Goal: Transaction & Acquisition: Purchase product/service

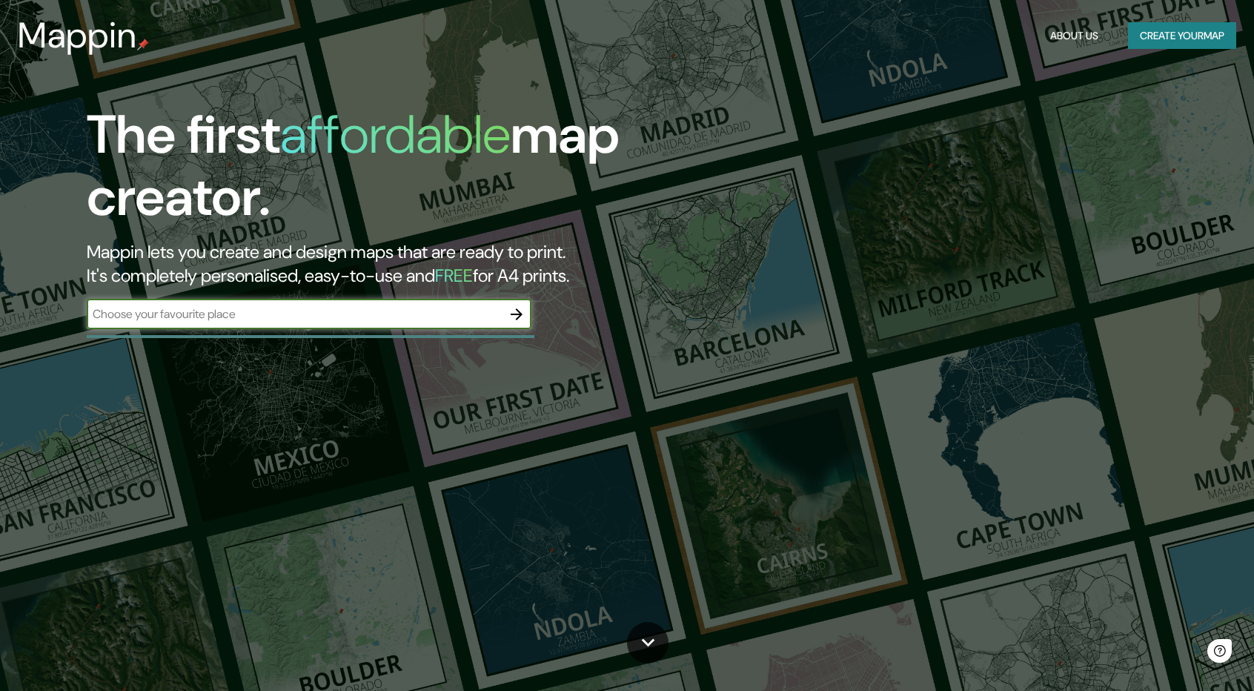
click at [385, 318] on input "text" at bounding box center [294, 313] width 415 height 17
drag, startPoint x: 377, startPoint y: 305, endPoint x: 891, endPoint y: 256, distance: 516.8
click at [891, 256] on div "The first affordable map creator. Mappin lets you create and design maps that a…" at bounding box center [627, 345] width 1254 height 691
click at [1134, 44] on button "Create your map" at bounding box center [1182, 35] width 108 height 27
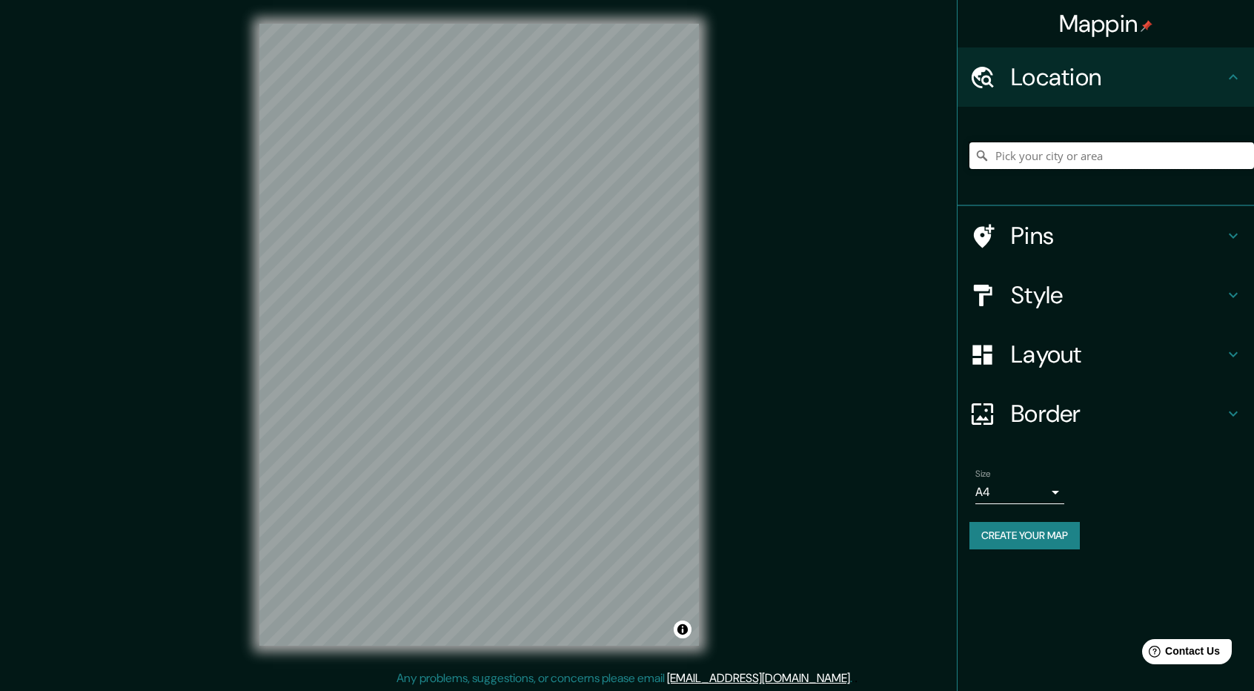
click at [1058, 150] on input "Pick your city or area" at bounding box center [1112, 155] width 285 height 27
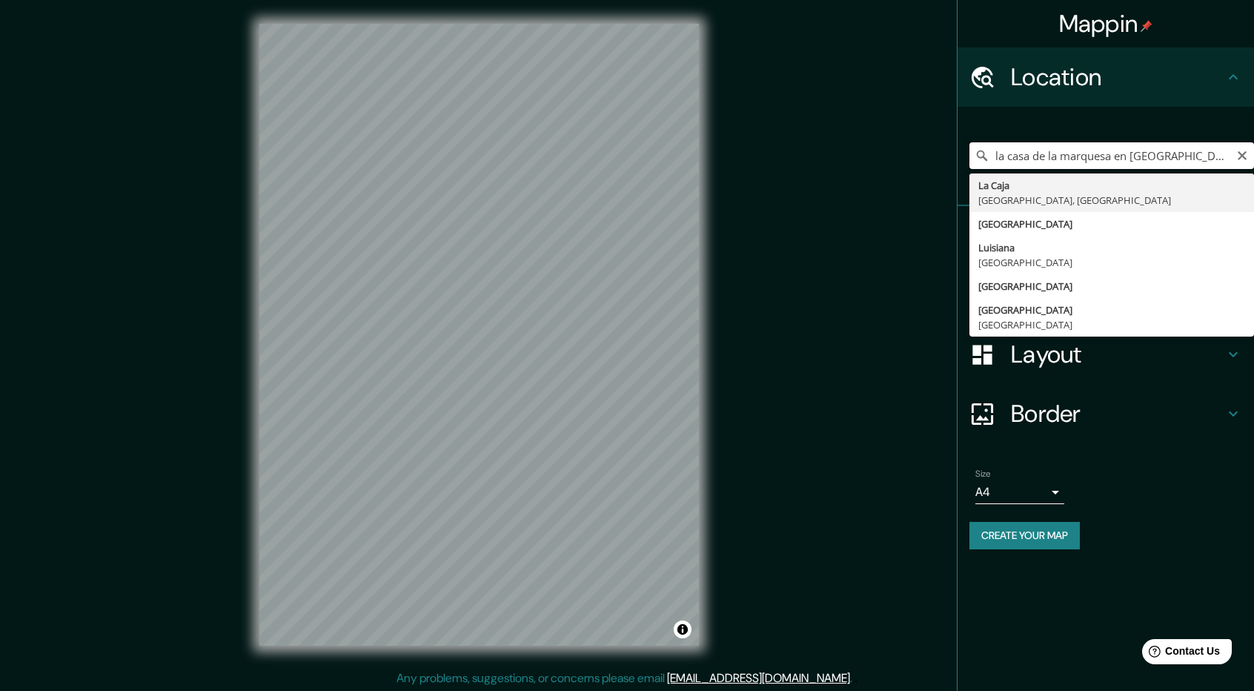
drag, startPoint x: 1181, startPoint y: 154, endPoint x: 800, endPoint y: 195, distance: 383.2
click at [800, 195] on div "Mappin Location la [GEOGRAPHIC_DATA] en [GEOGRAPHIC_DATA] [GEOGRAPHIC_DATA] [GE…" at bounding box center [627, 346] width 1254 height 693
paste input "C. Francisco I. [STREET_ADDRESS]"
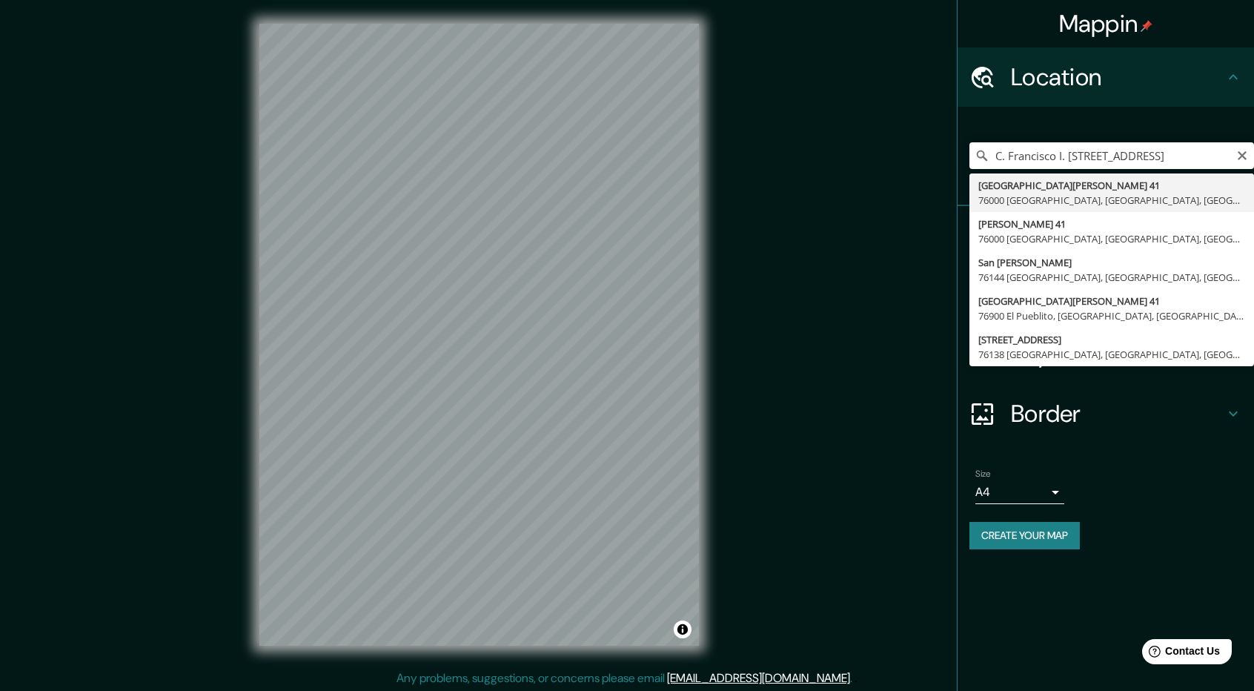
type input "[GEOGRAPHIC_DATA] I. [STREET_ADDRESS]"
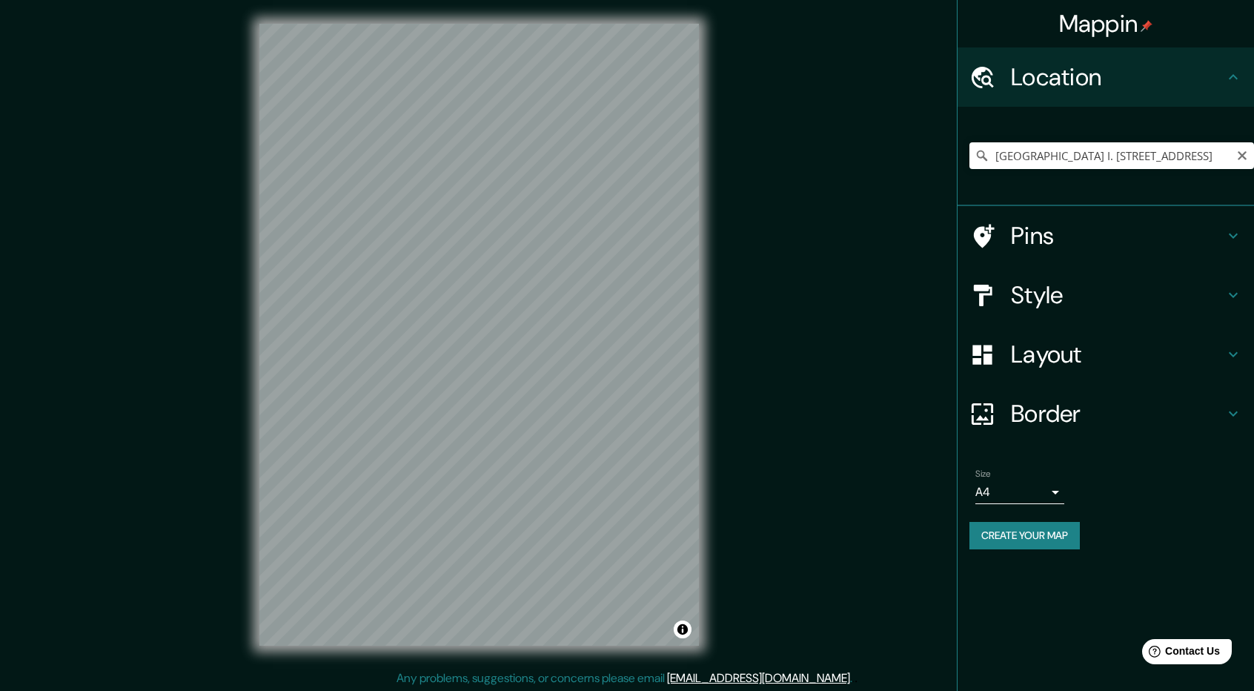
click at [984, 158] on icon at bounding box center [982, 155] width 10 height 10
